Goal: Task Accomplishment & Management: Manage account settings

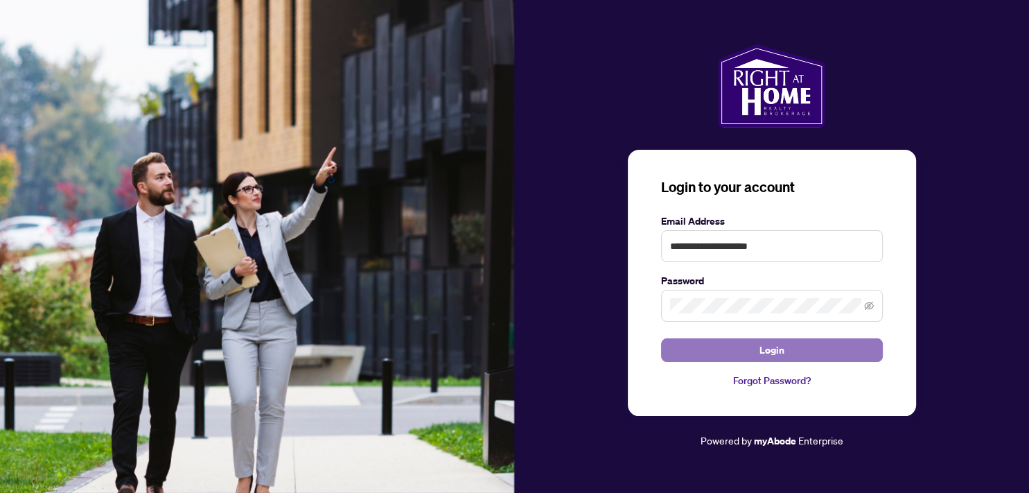
click at [750, 348] on button "Login" at bounding box center [772, 350] width 222 height 24
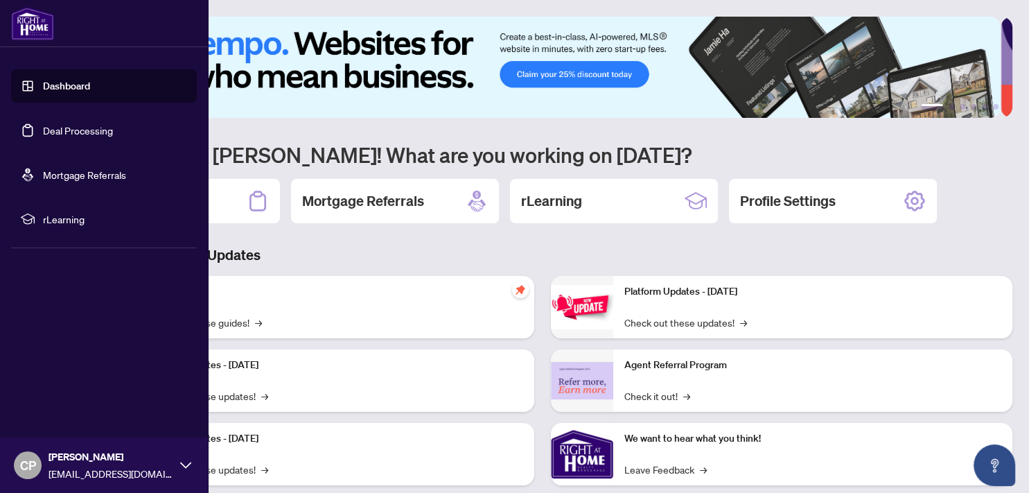
click at [73, 125] on link "Deal Processing" at bounding box center [78, 130] width 70 height 12
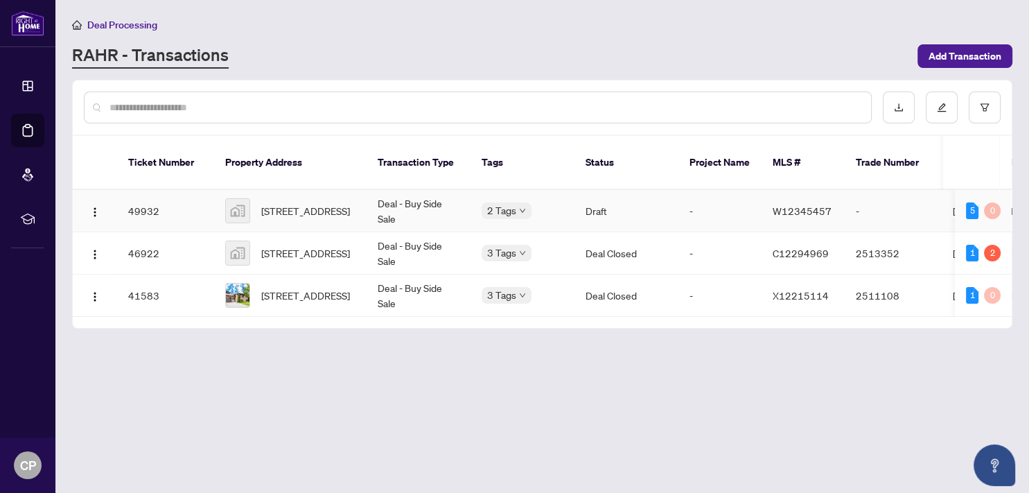
click at [450, 190] on td "Deal - Buy Side Sale" at bounding box center [419, 211] width 104 height 42
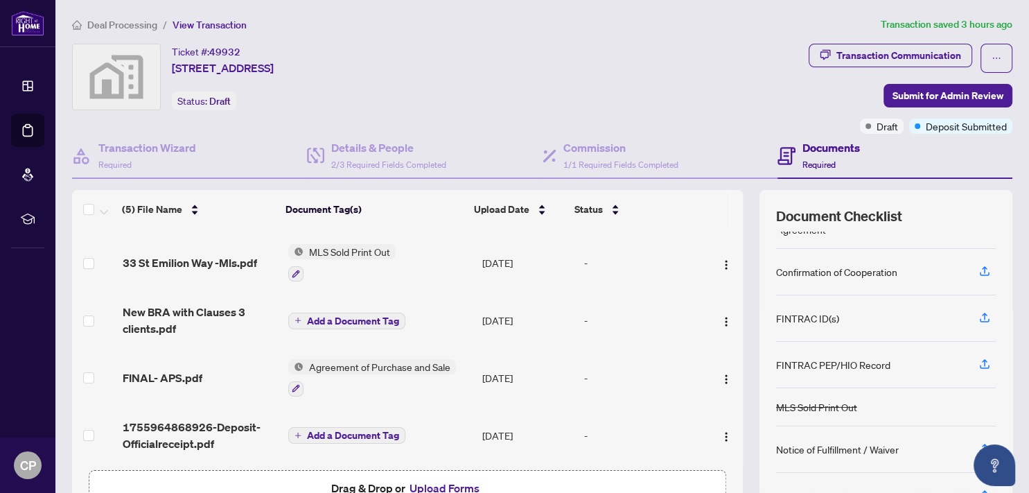
scroll to position [76, 0]
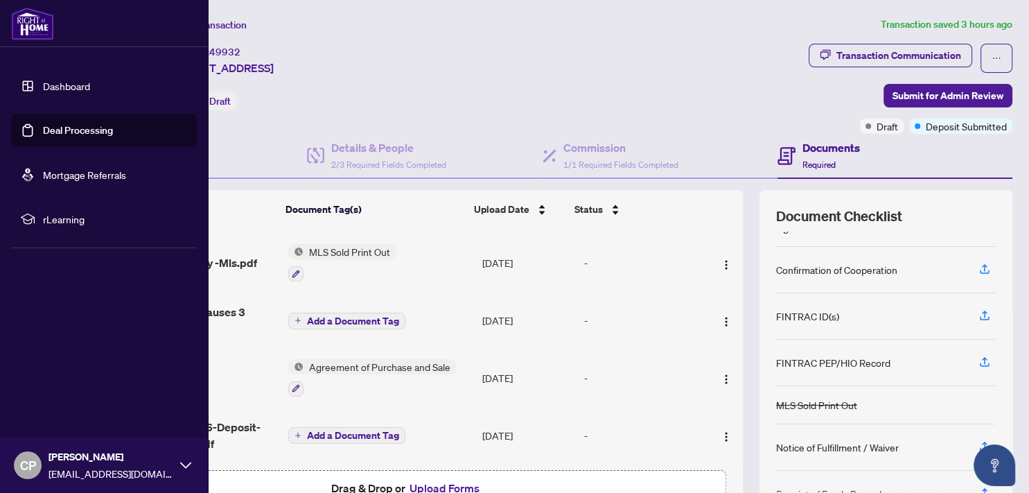
click at [70, 135] on link "Deal Processing" at bounding box center [78, 130] width 70 height 12
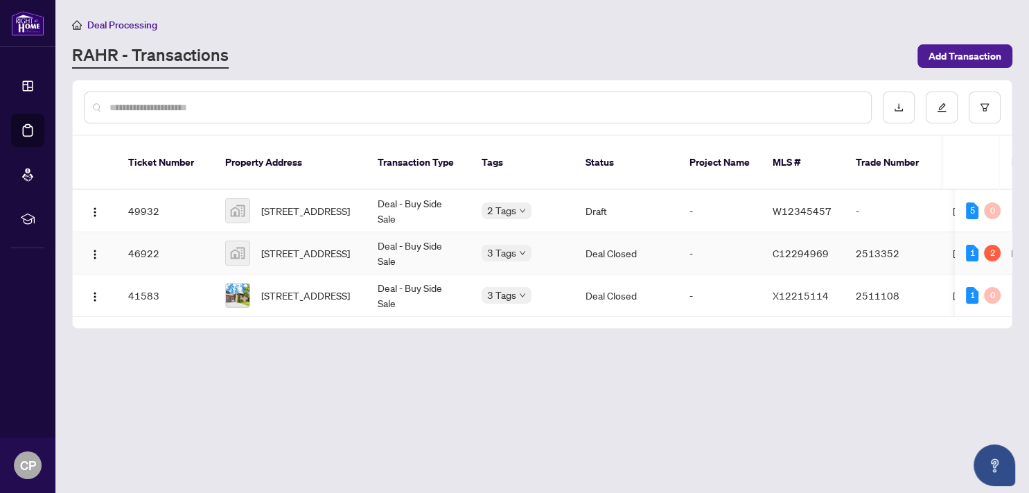
click at [433, 232] on td "Deal - Buy Side Sale" at bounding box center [419, 253] width 104 height 42
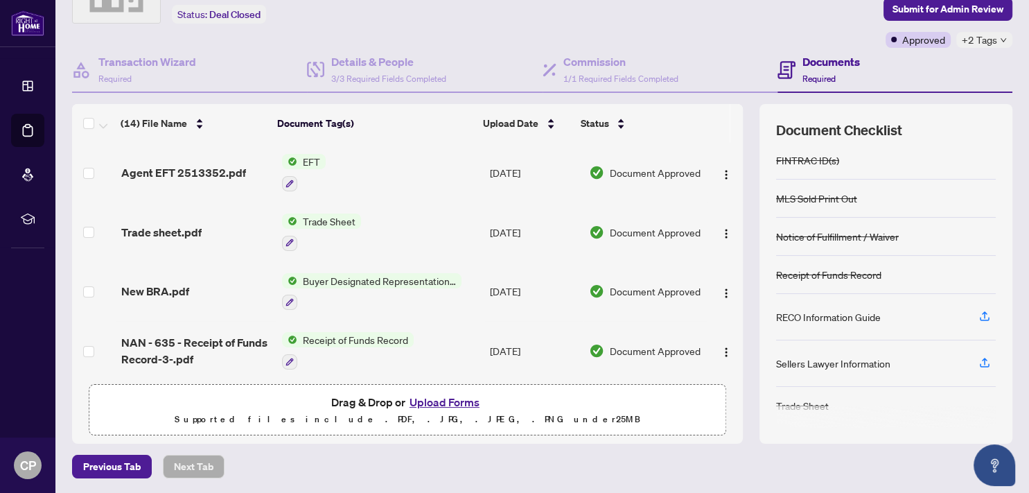
scroll to position [10, 0]
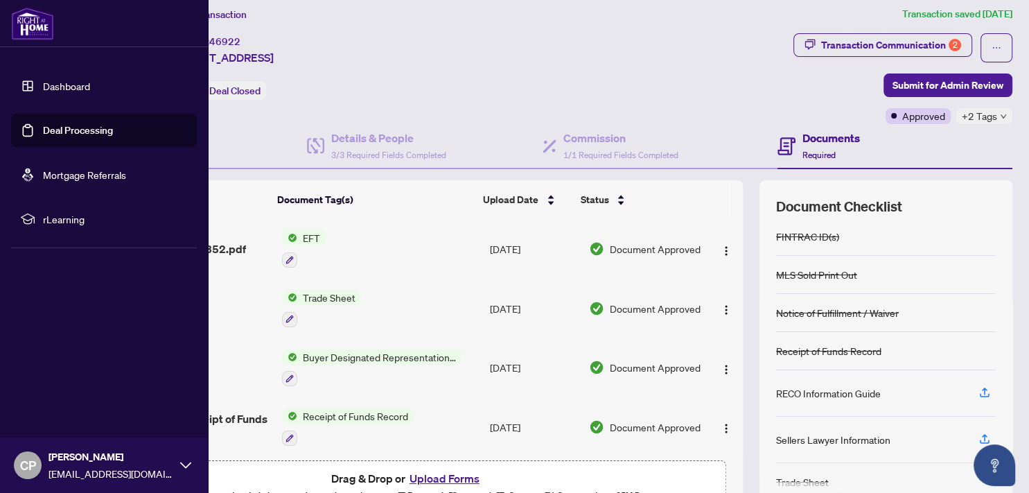
click at [98, 132] on link "Deal Processing" at bounding box center [78, 130] width 70 height 12
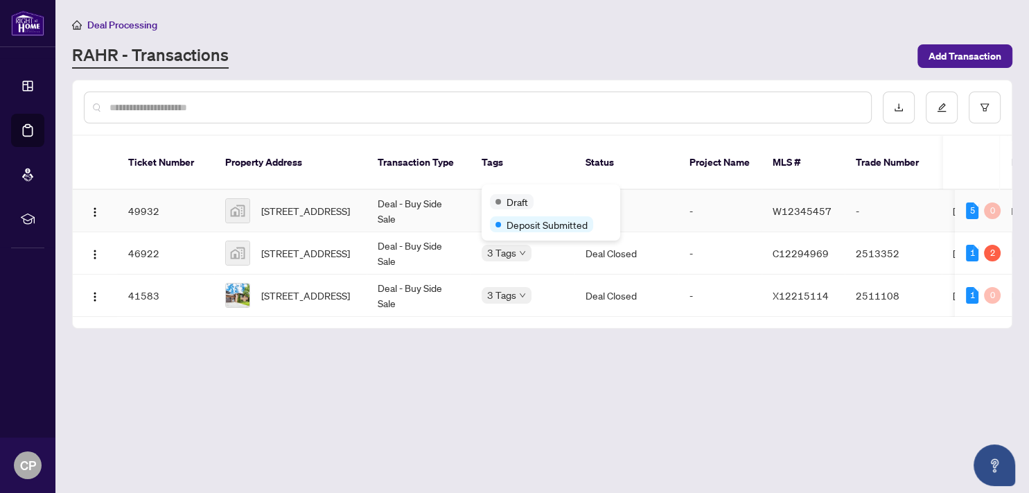
click at [499, 193] on div "Draft Deposit Submitted" at bounding box center [551, 212] width 139 height 56
click at [447, 204] on td "Deal - Buy Side Sale" at bounding box center [419, 211] width 104 height 42
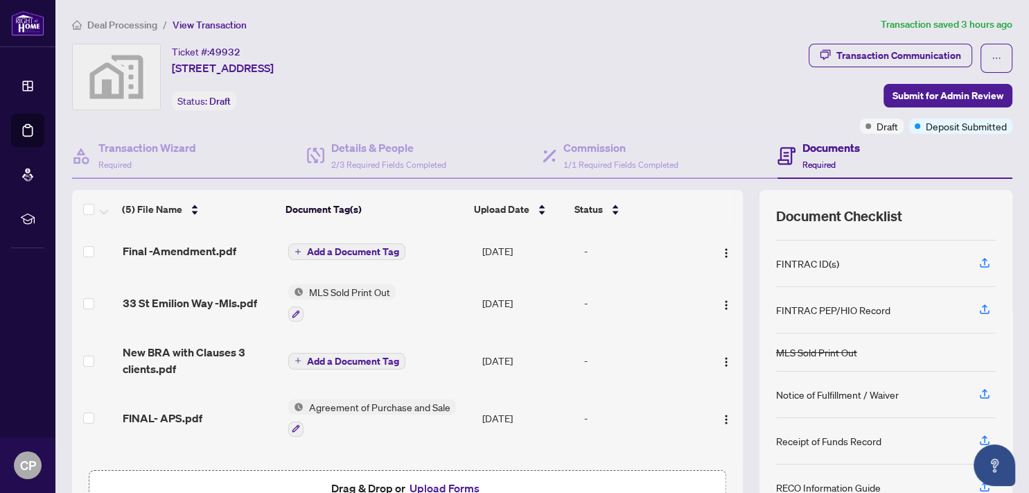
scroll to position [76, 0]
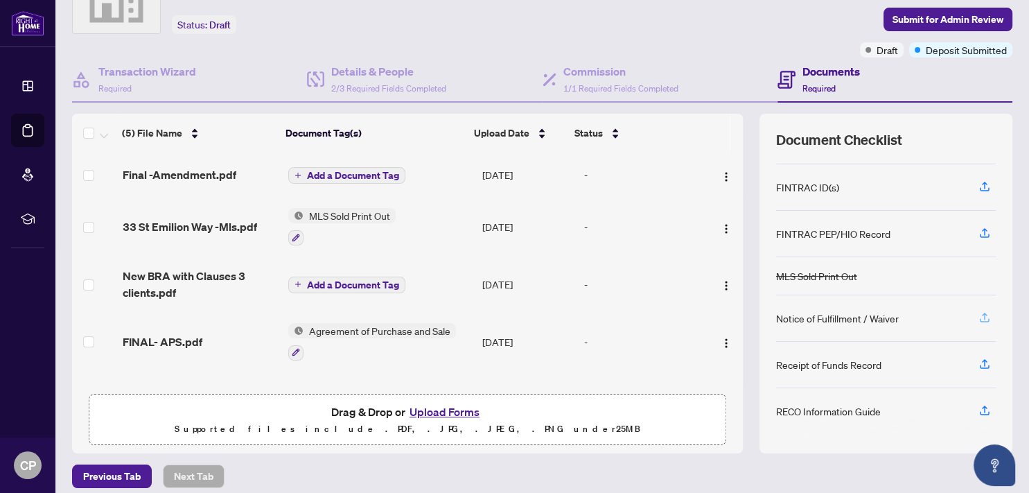
click at [978, 311] on icon "button" at bounding box center [984, 317] width 12 height 12
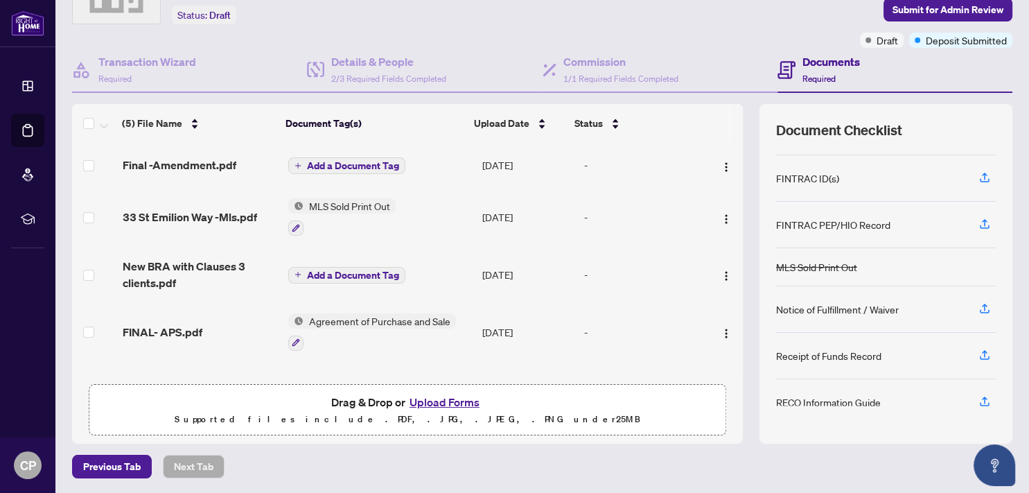
scroll to position [129, 0]
click at [978, 302] on icon "button" at bounding box center [984, 307] width 12 height 12
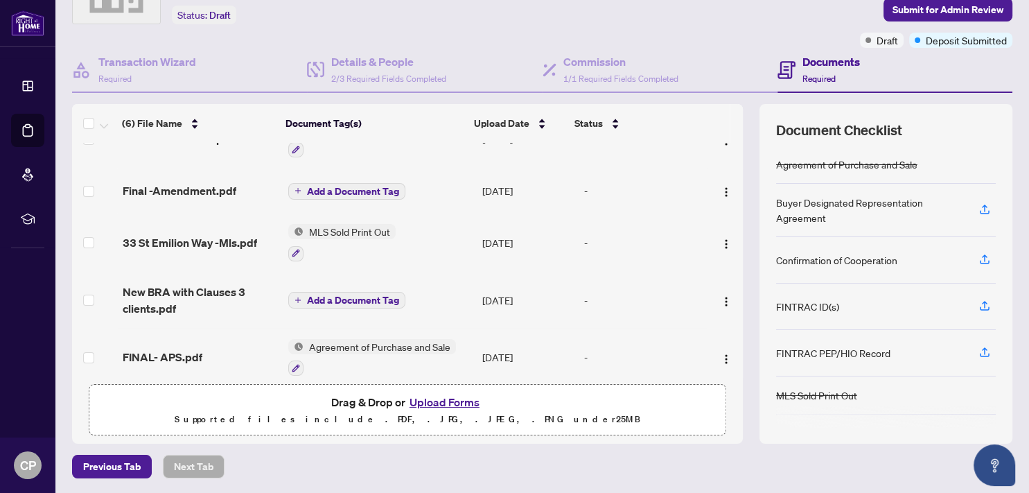
scroll to position [0, 0]
